Goal: Transaction & Acquisition: Register for event/course

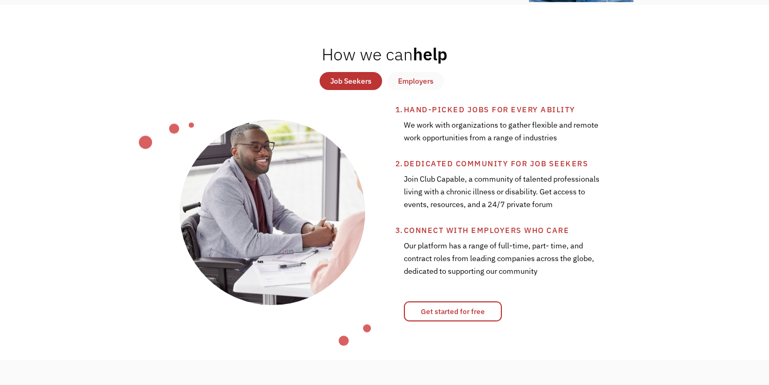
scroll to position [360, 0]
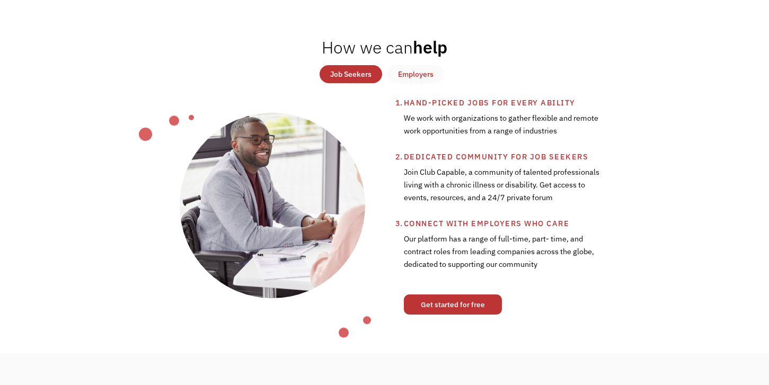
click at [416, 315] on link "Get started for free" at bounding box center [453, 305] width 98 height 20
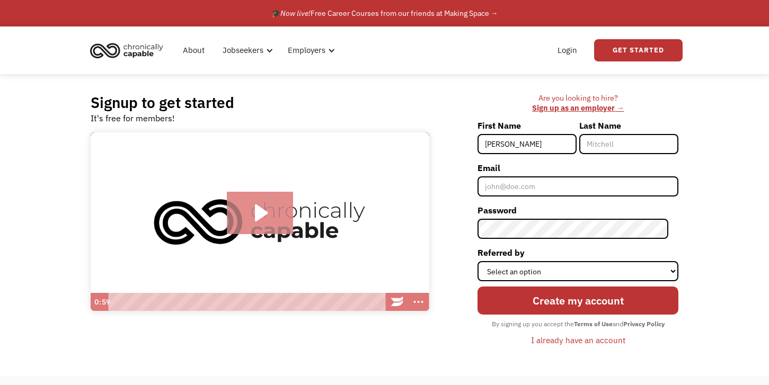
type input "[PERSON_NAME]"
click at [278, 231] on icon "Play Video: Introducing Chronically Capable" at bounding box center [260, 213] width 66 height 42
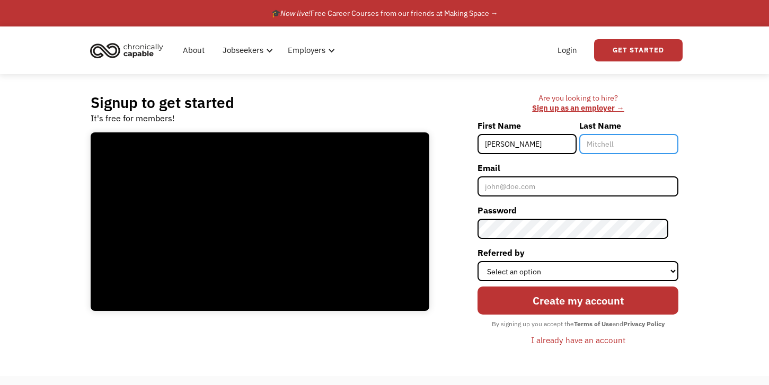
click at [608, 149] on input "Last Name" at bounding box center [628, 144] width 99 height 20
type input "Welch"
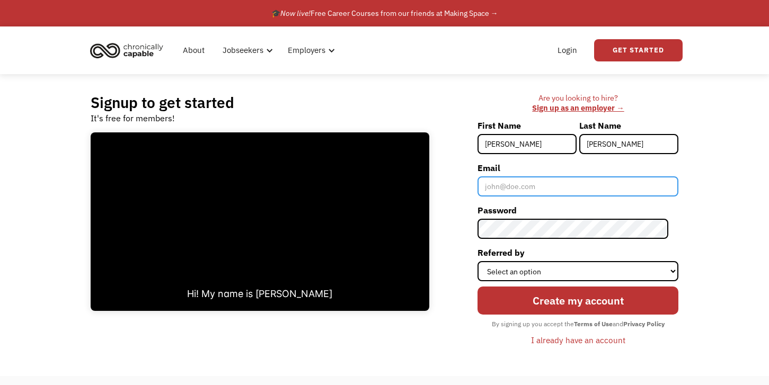
click at [537, 184] on input "Email" at bounding box center [578, 186] width 201 height 20
type input "amy.welch1438@gmail.com"
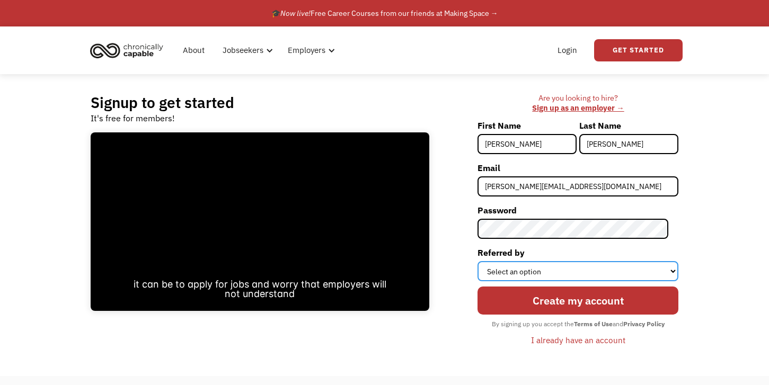
click at [563, 266] on select "Select an option Instagram Facebook Twitter Search Engine News Article Word of …" at bounding box center [578, 271] width 201 height 20
select select "Search Engine"
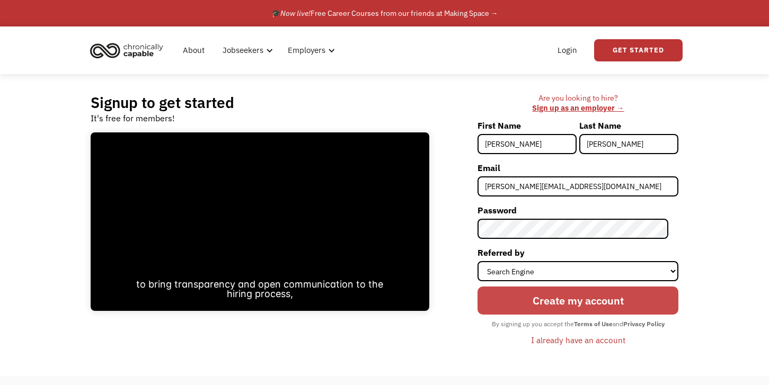
click at [560, 307] on input "Create my account" at bounding box center [578, 301] width 201 height 28
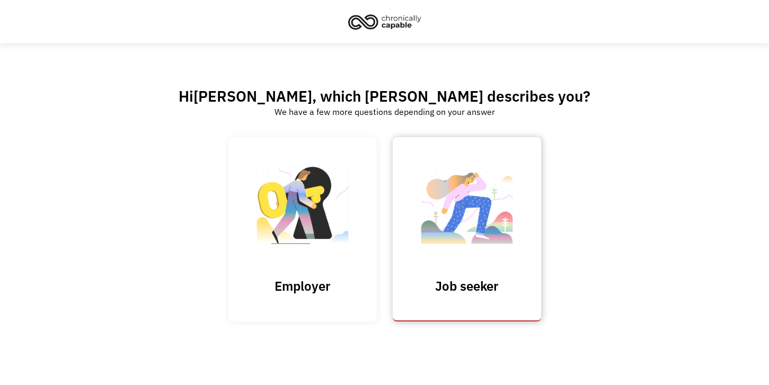
click at [429, 173] on img at bounding box center [467, 209] width 106 height 103
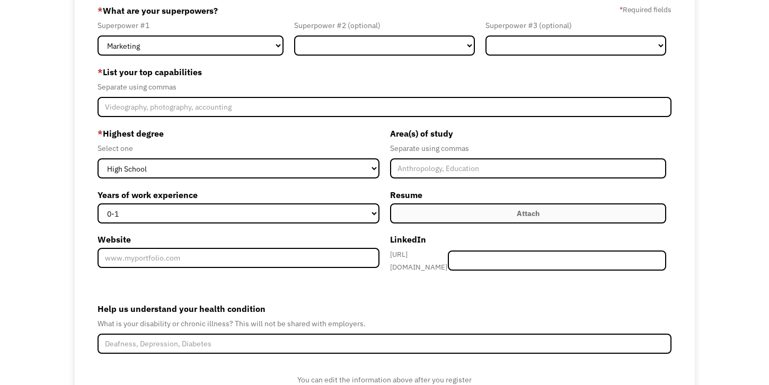
scroll to position [6, 0]
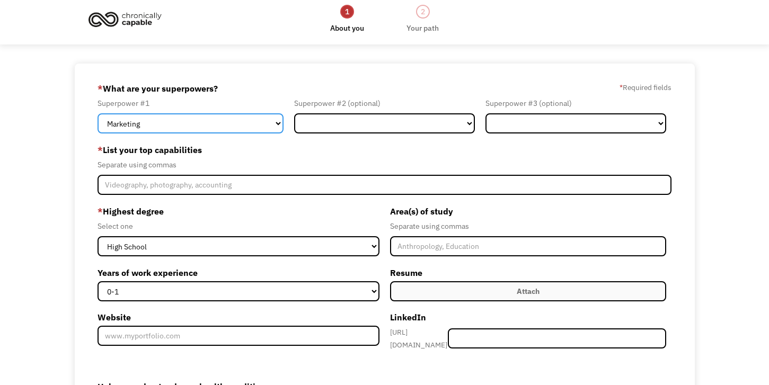
click at [244, 122] on select "Marketing Human Resources Finance Technology Operations Sales Industrial & Manu…" at bounding box center [191, 123] width 186 height 20
click at [255, 128] on select "Marketing Human Resources Finance Technology Operations Sales Industrial & Manu…" at bounding box center [191, 123] width 186 height 20
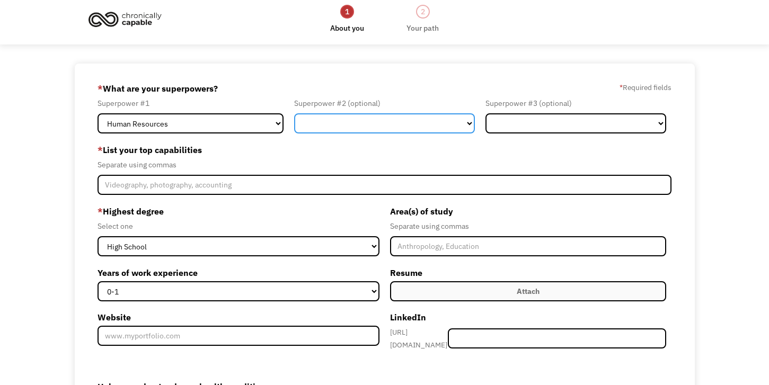
click at [311, 117] on select "Marketing Human Resources Finance Technology Operations Sales Industrial & Manu…" at bounding box center [384, 123] width 181 height 20
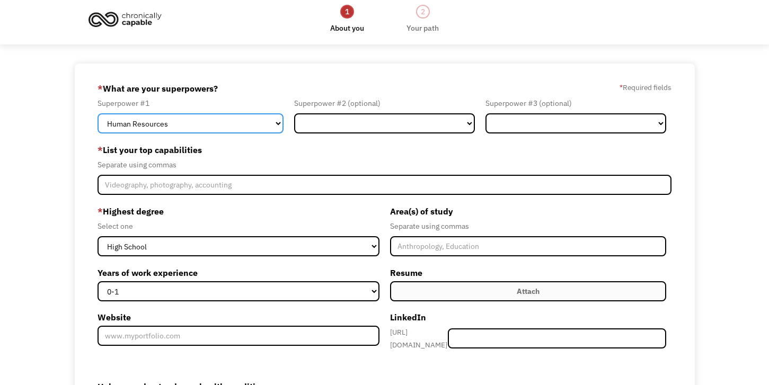
click at [234, 128] on select "Marketing Human Resources Finance Technology Operations Sales Industrial & Manu…" at bounding box center [191, 123] width 186 height 20
select select "Customer Service"
click at [259, 117] on select "Marketing Human Resources Finance Technology Operations Sales Industrial & Manu…" at bounding box center [191, 123] width 186 height 20
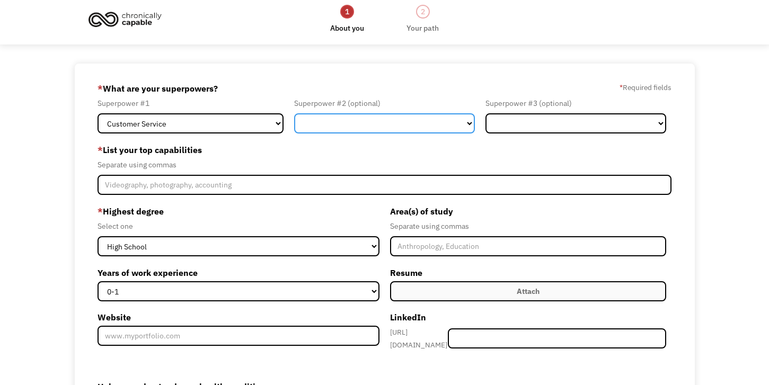
click at [342, 125] on select "Marketing Human Resources Finance Technology Operations Sales Industrial & Manu…" at bounding box center [384, 123] width 181 height 20
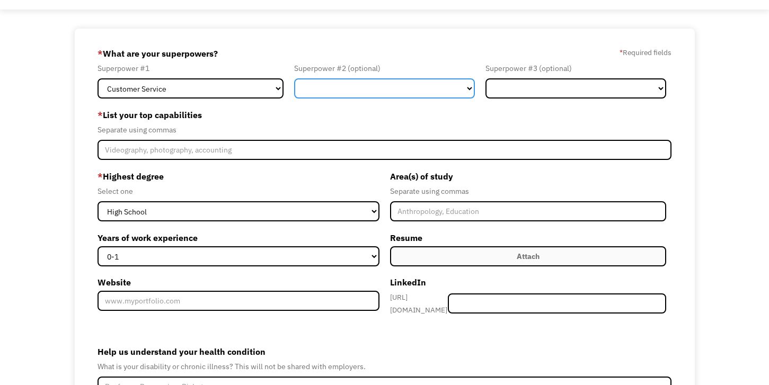
scroll to position [0, 0]
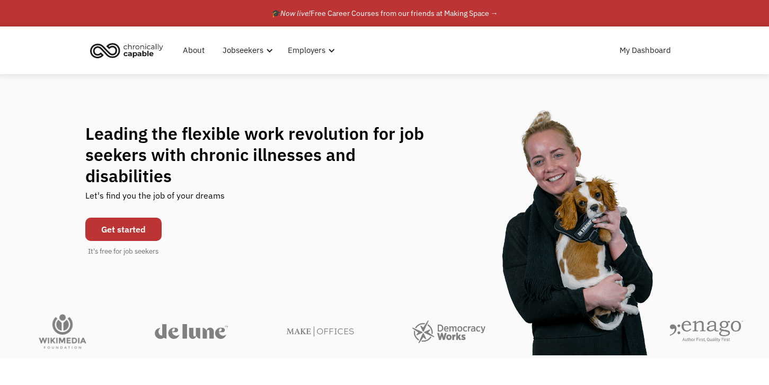
click at [132, 229] on link "Get started" at bounding box center [123, 229] width 76 height 23
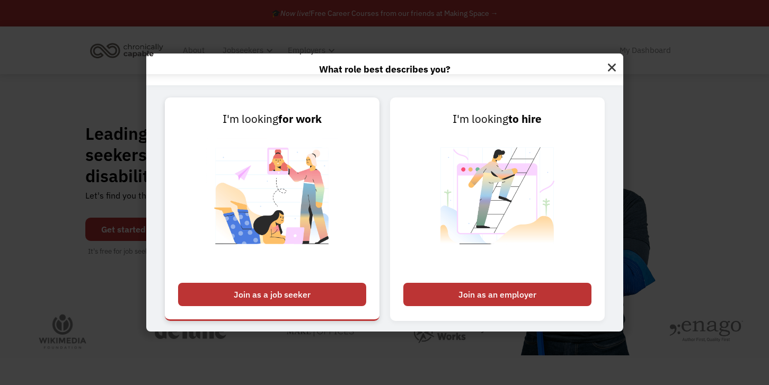
click at [335, 298] on div "Join as a job seeker" at bounding box center [272, 294] width 188 height 23
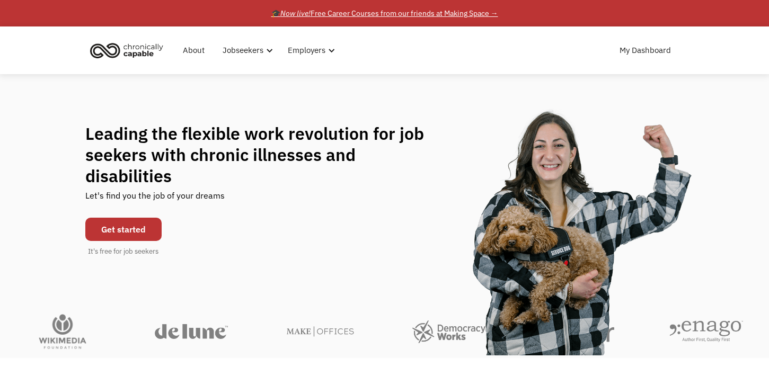
click at [350, 7] on div "🎓 Now live! Free Career Courses from our friends at Making Space →" at bounding box center [384, 13] width 227 height 13
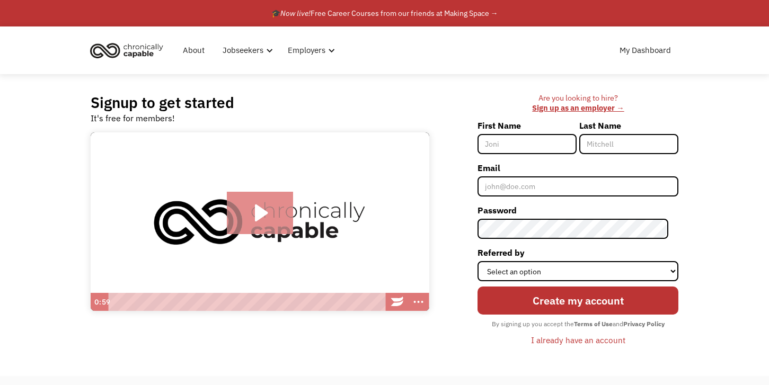
click at [260, 221] on icon "Play Video: Introducing Chronically Capable" at bounding box center [260, 213] width 66 height 42
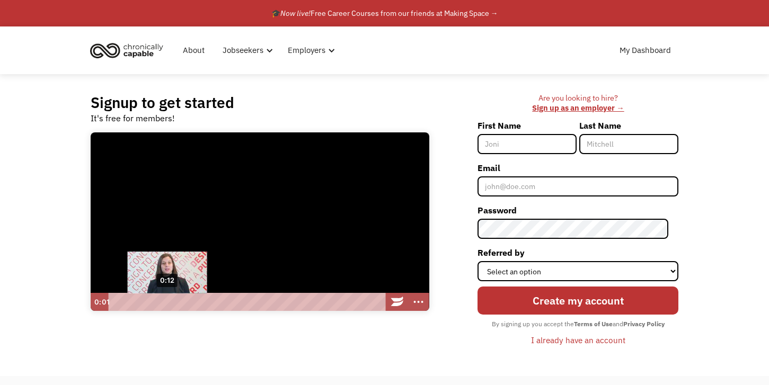
click at [171, 305] on div "0:12" at bounding box center [247, 302] width 268 height 18
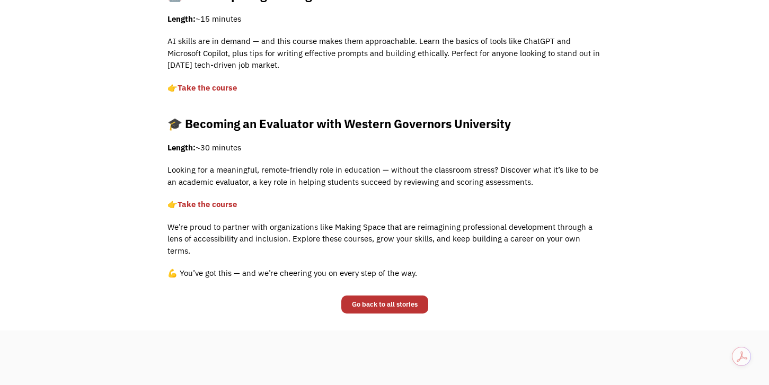
scroll to position [594, 0]
